Goal: Task Accomplishment & Management: Manage account settings

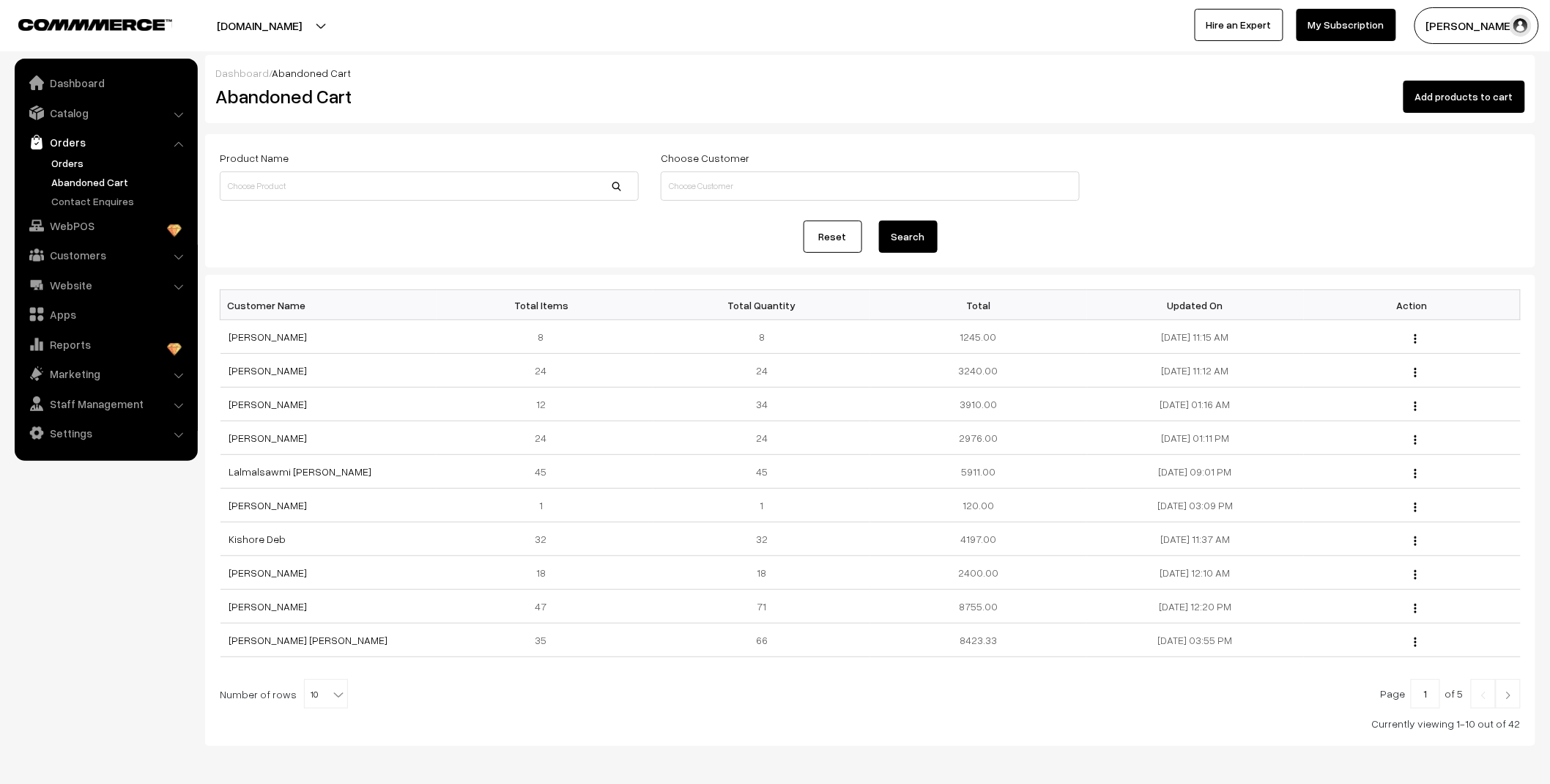
click at [75, 163] on link "Orders" at bounding box center [119, 163] width 145 height 16
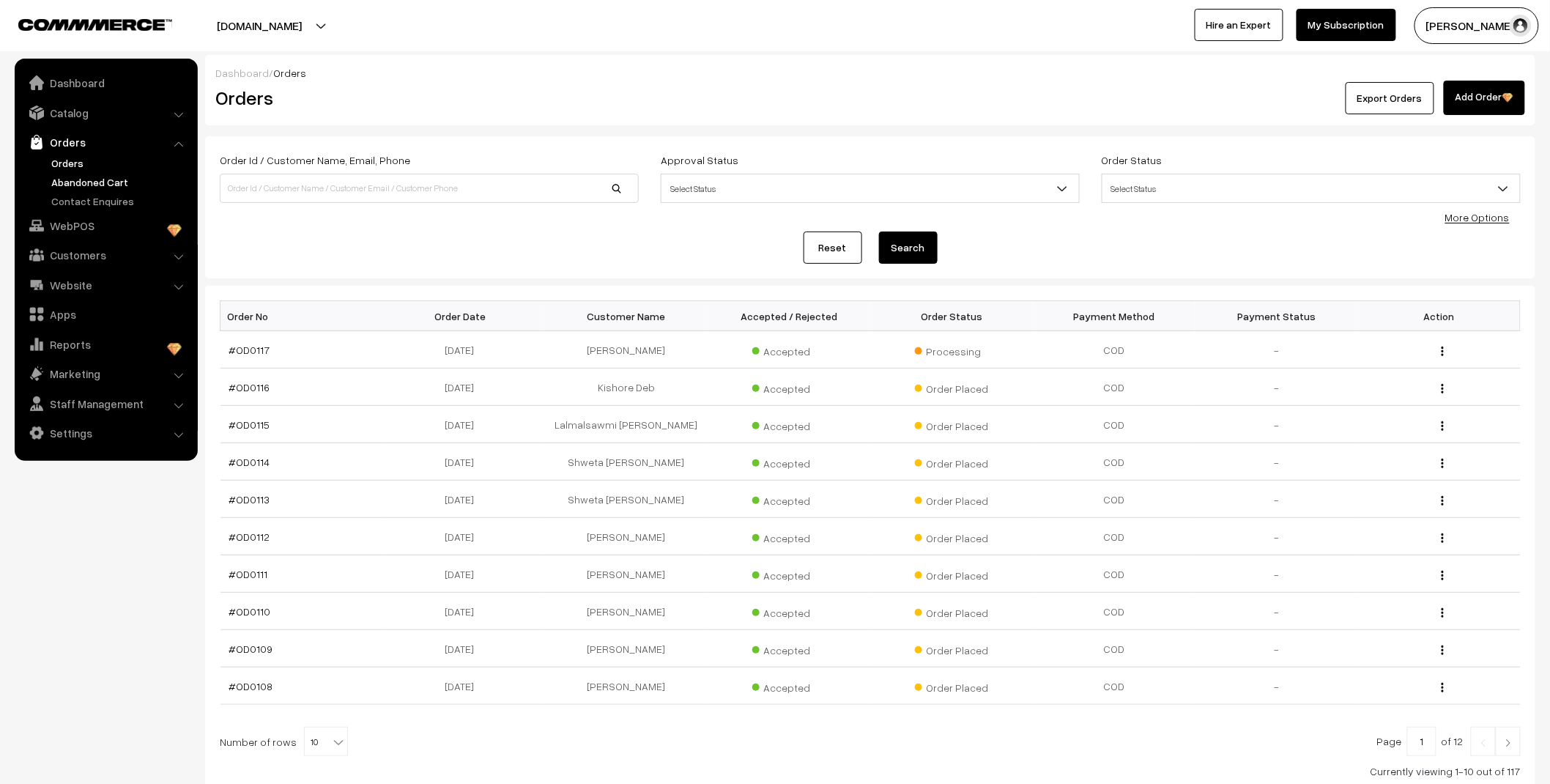
click at [92, 185] on link "Abandoned Cart" at bounding box center [119, 182] width 145 height 16
